Goal: Task Accomplishment & Management: Manage account settings

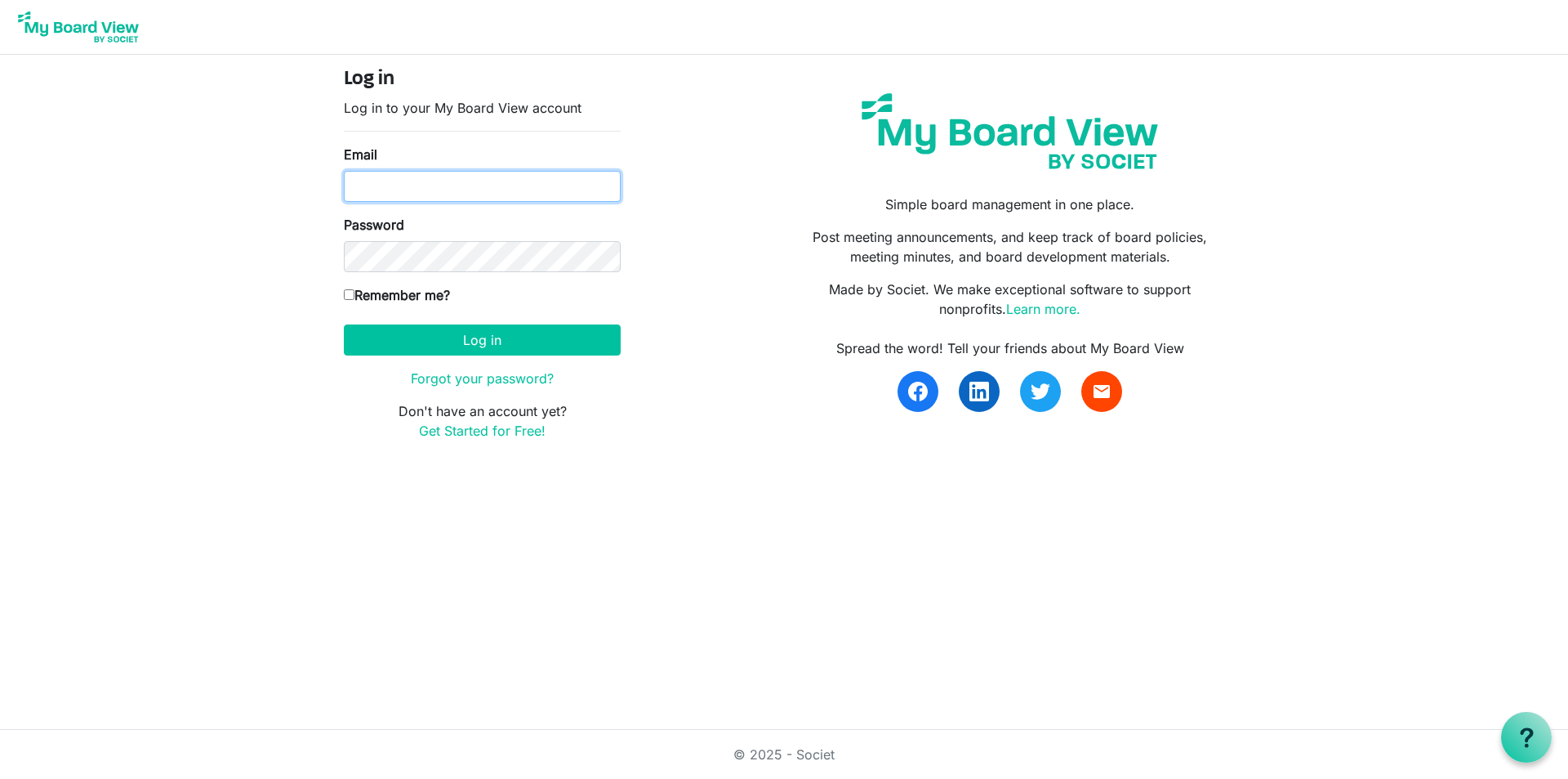
click at [385, 186] on input "Email" at bounding box center [483, 186] width 277 height 31
type input "[PERSON_NAME][EMAIL_ADDRESS][DOMAIN_NAME]"
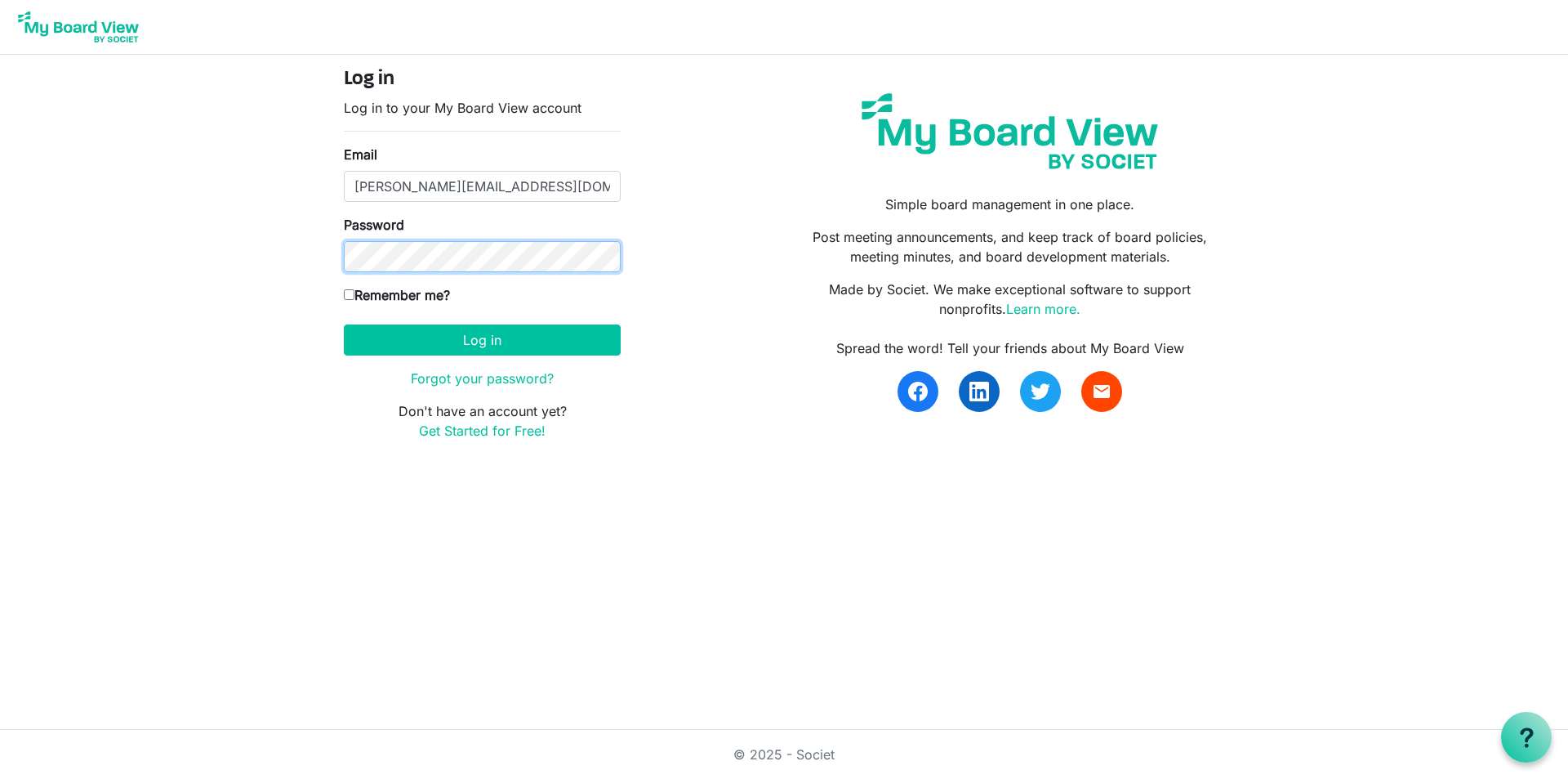
click at [344, 324] on button "Log in" at bounding box center [483, 340] width 277 height 31
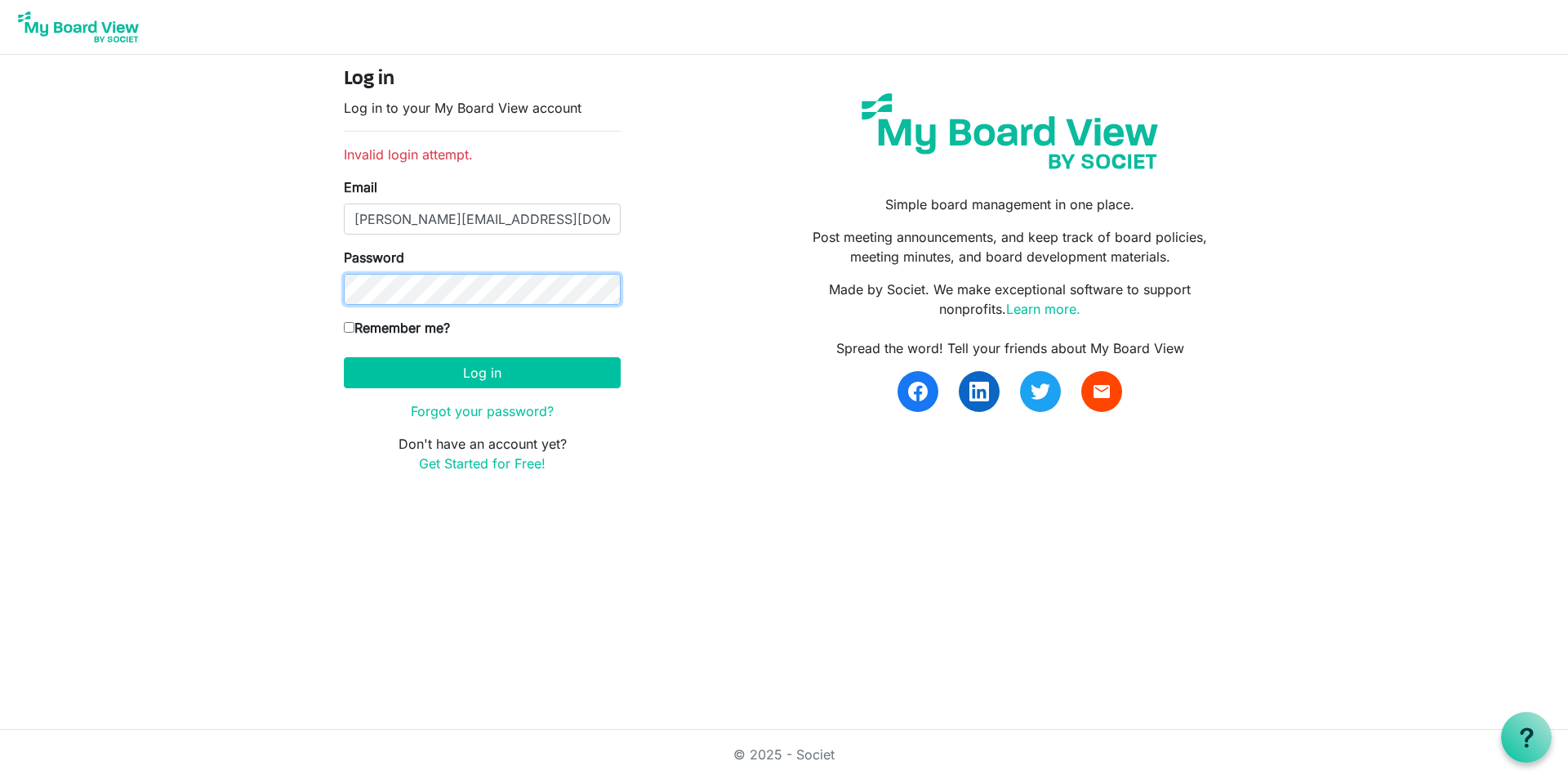
click at [344, 357] on button "Log in" at bounding box center [483, 373] width 277 height 31
click at [453, 415] on link "Forgot your password?" at bounding box center [482, 411] width 143 height 17
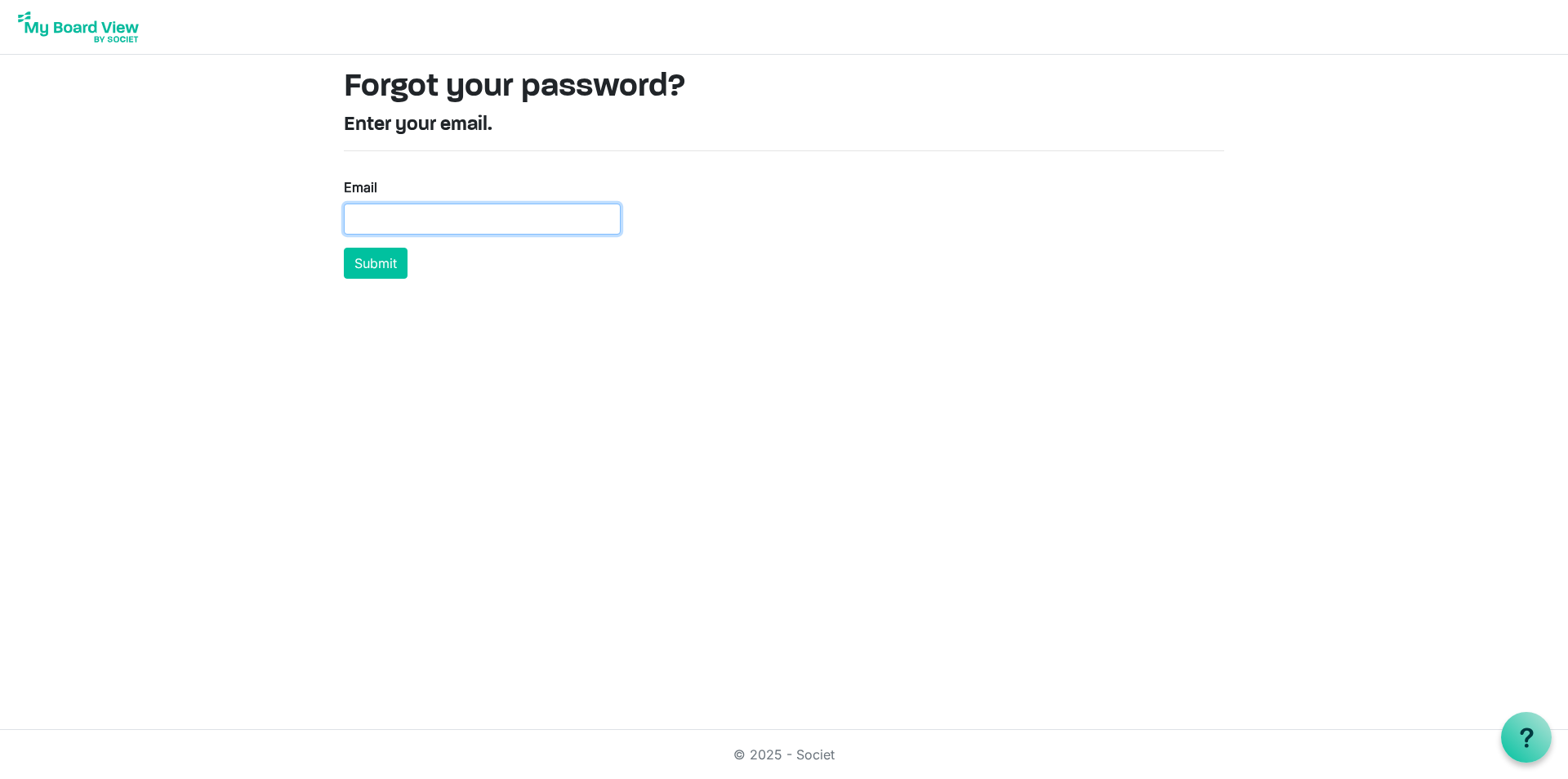
click at [397, 214] on input "Email" at bounding box center [483, 220] width 277 height 31
type input "[PERSON_NAME][EMAIL_ADDRESS][DOMAIN_NAME]"
click at [379, 261] on button "Submit" at bounding box center [375, 263] width 64 height 31
